Goal: Information Seeking & Learning: Learn about a topic

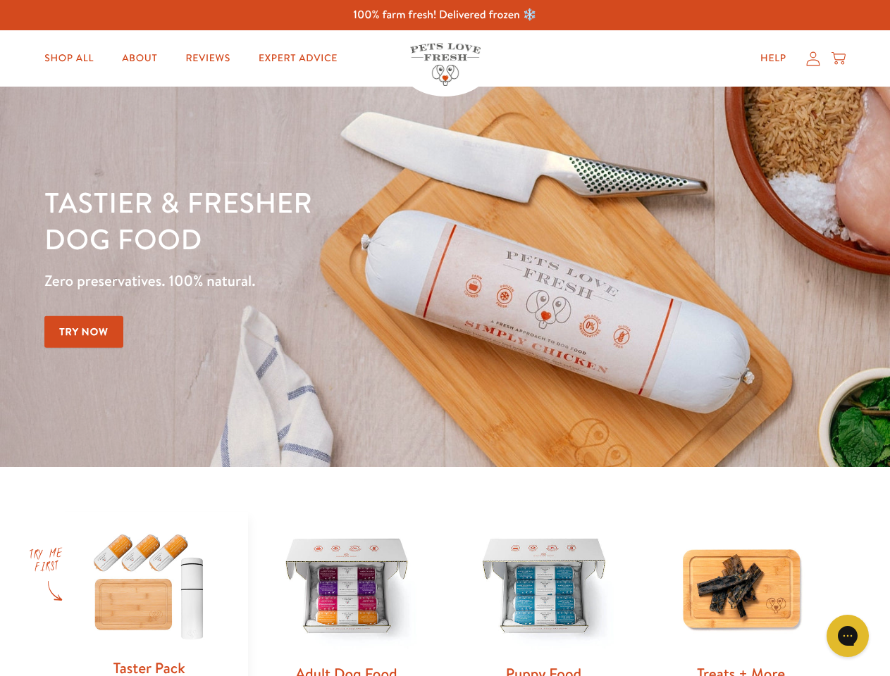
click at [445, 338] on div "Tastier & fresher dog food Zero preservatives. 100% natural. Try Now" at bounding box center [311, 277] width 534 height 186
click at [848, 636] on icon "Gorgias live chat" at bounding box center [847, 635] width 13 height 13
